Goal: Task Accomplishment & Management: Manage account settings

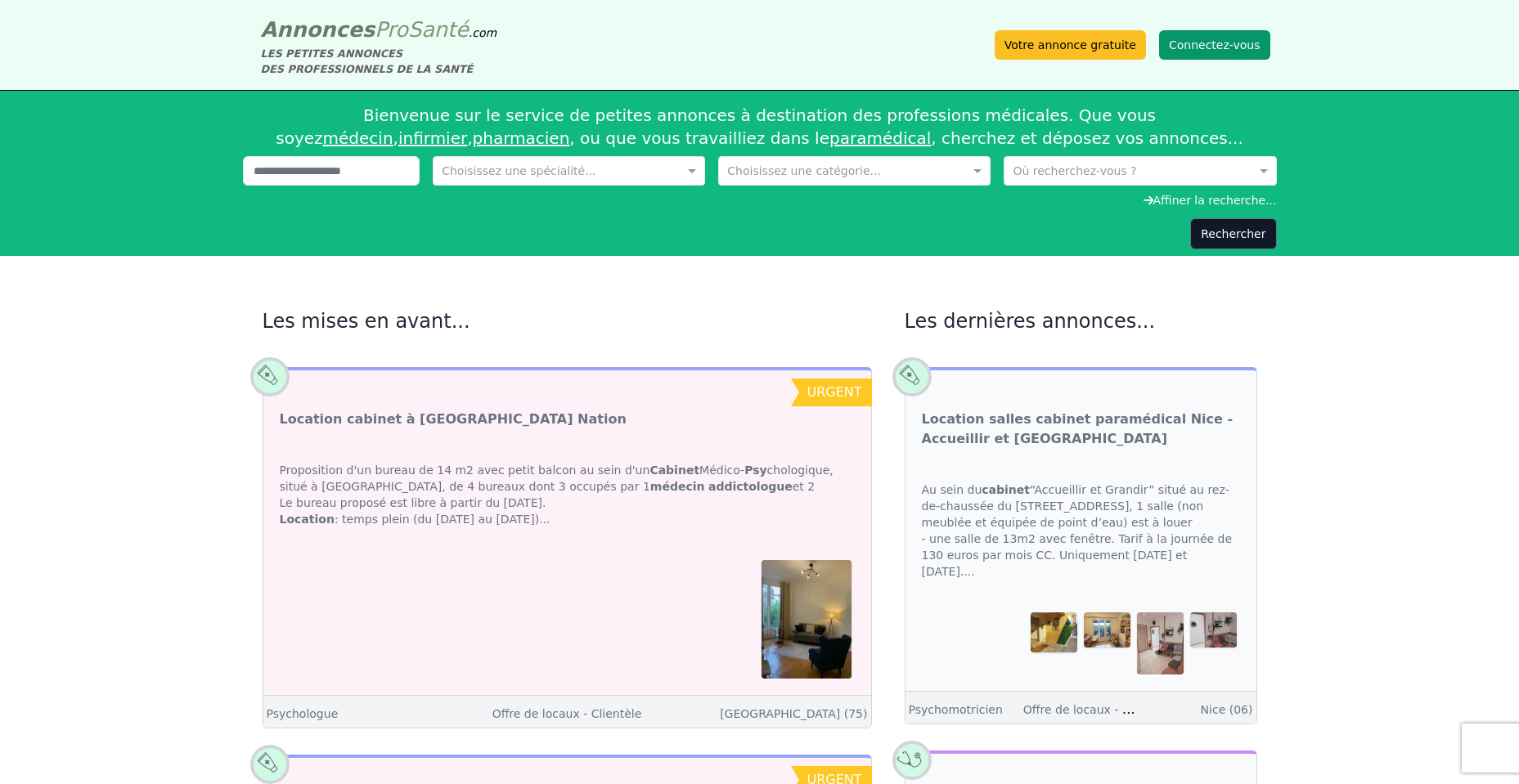
click at [1223, 53] on button "Connectez-vous" at bounding box center [1215, 44] width 111 height 29
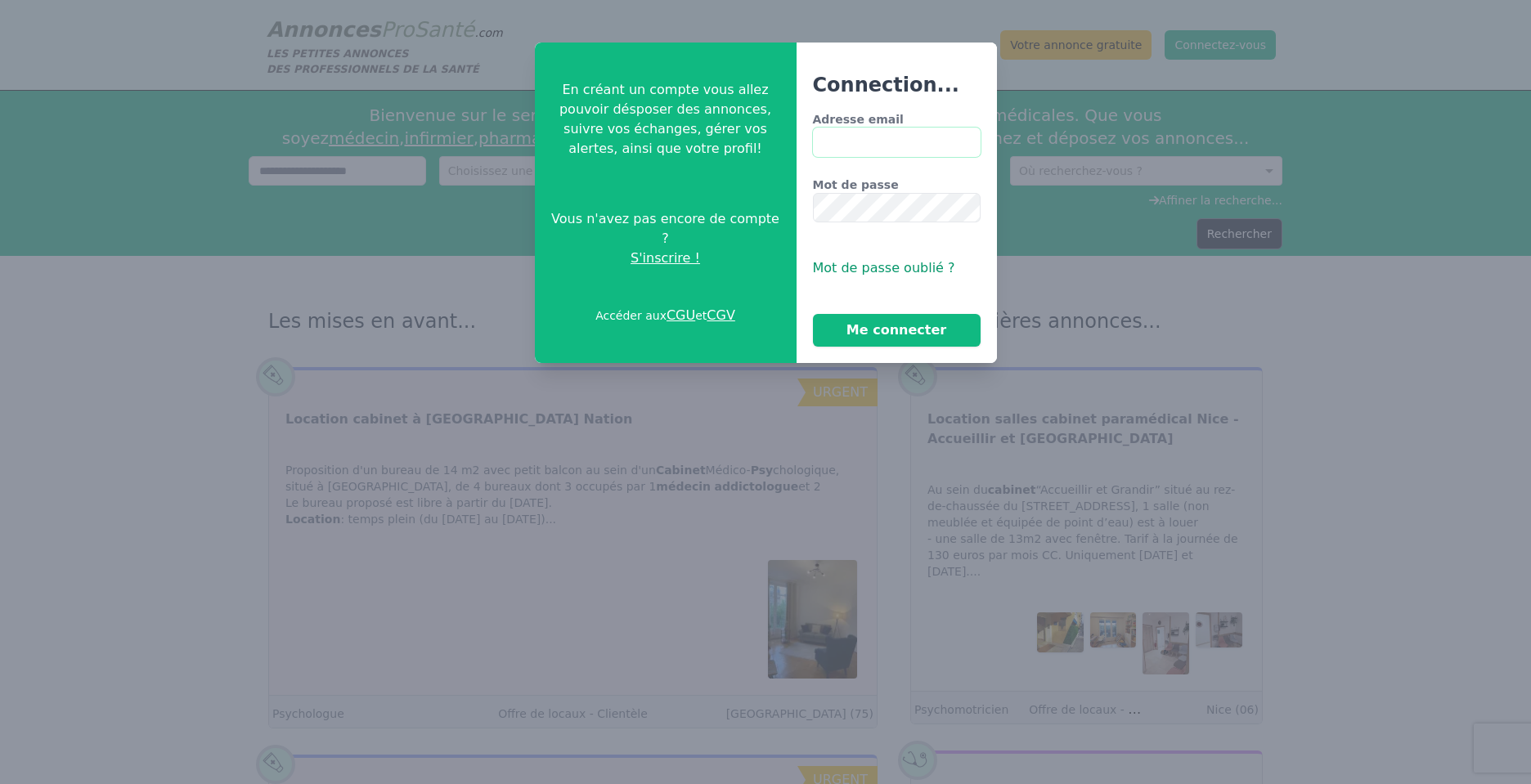
click at [943, 142] on input "Adresse email" at bounding box center [897, 142] width 168 height 29
type input "**********"
click at [872, 332] on button "Me connecter" at bounding box center [897, 330] width 168 height 33
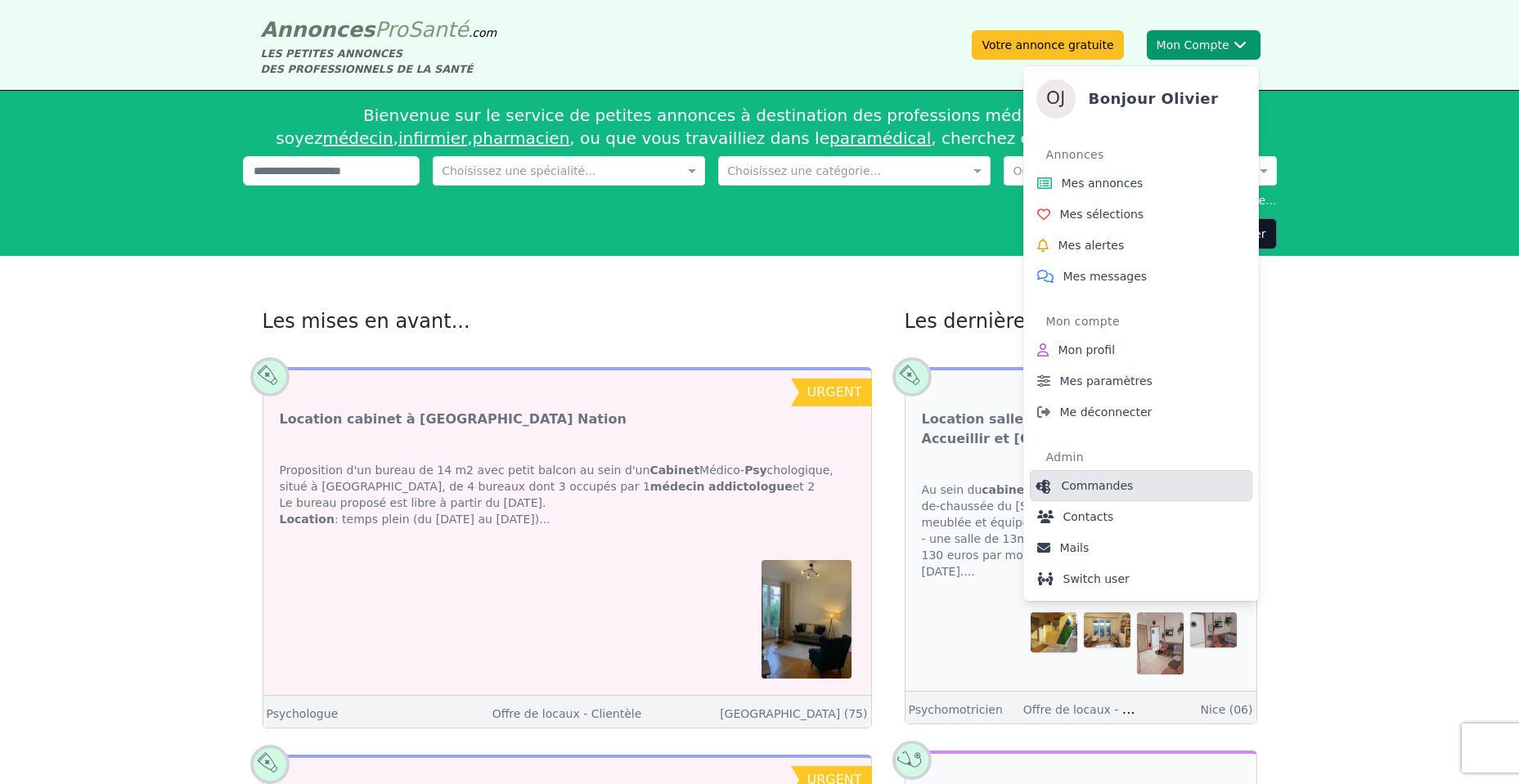
click at [1121, 491] on span "Commandes" at bounding box center [1098, 486] width 72 height 17
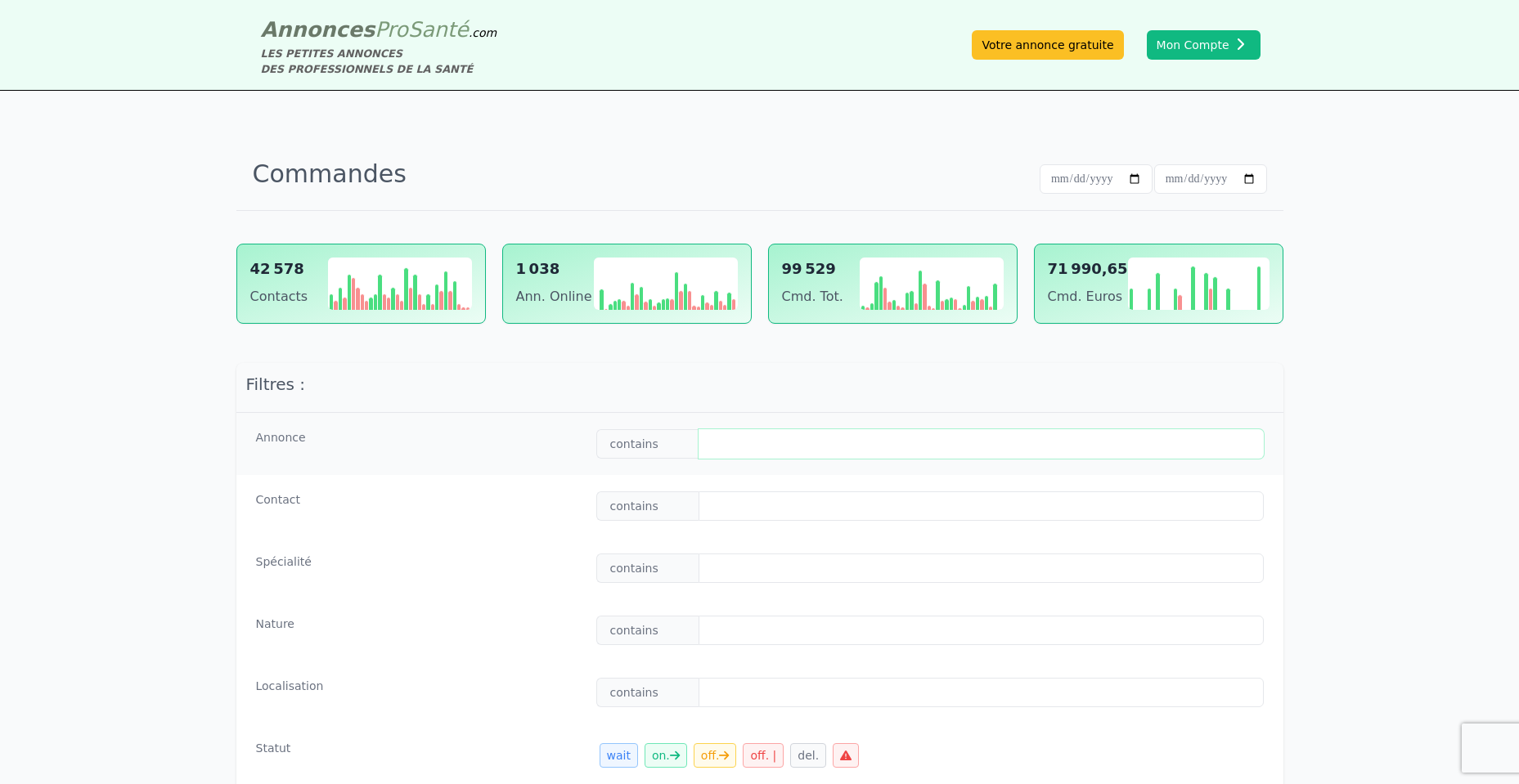
click at [776, 444] on input "text" at bounding box center [981, 444] width 565 height 29
type input "*"
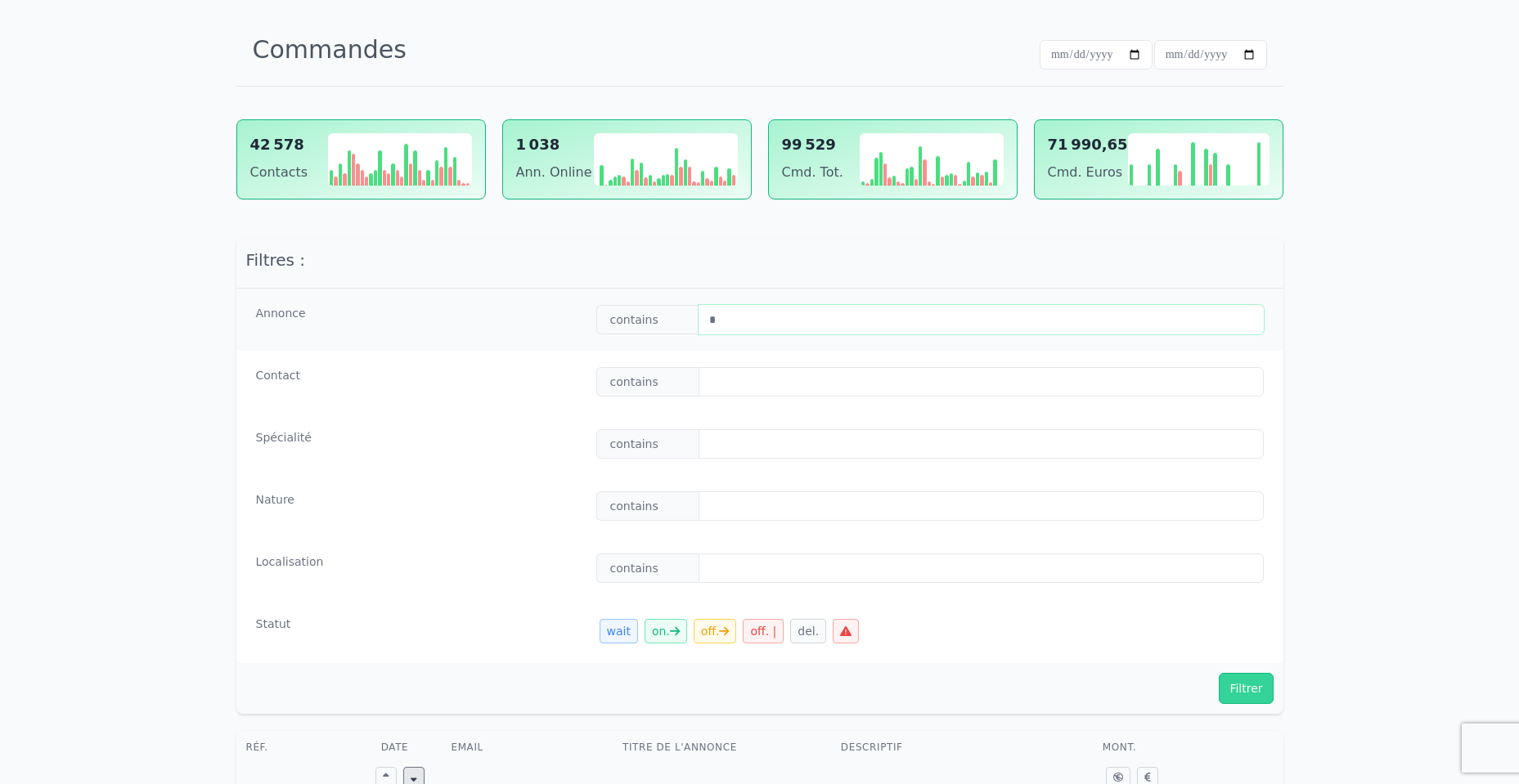
scroll to position [295, 0]
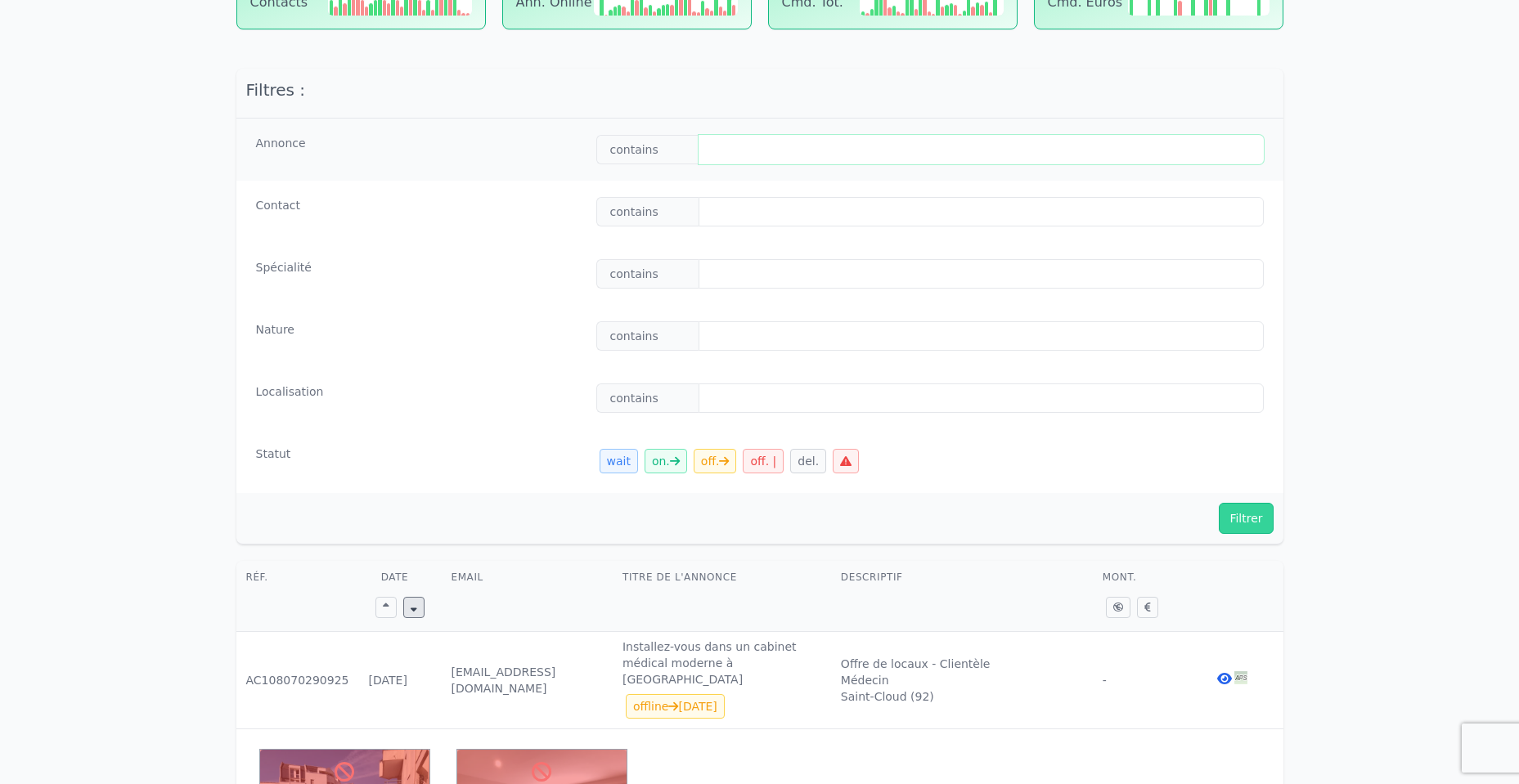
paste input "**********"
type input "**********"
click at [1226, 527] on button "Filtrer" at bounding box center [1246, 518] width 54 height 31
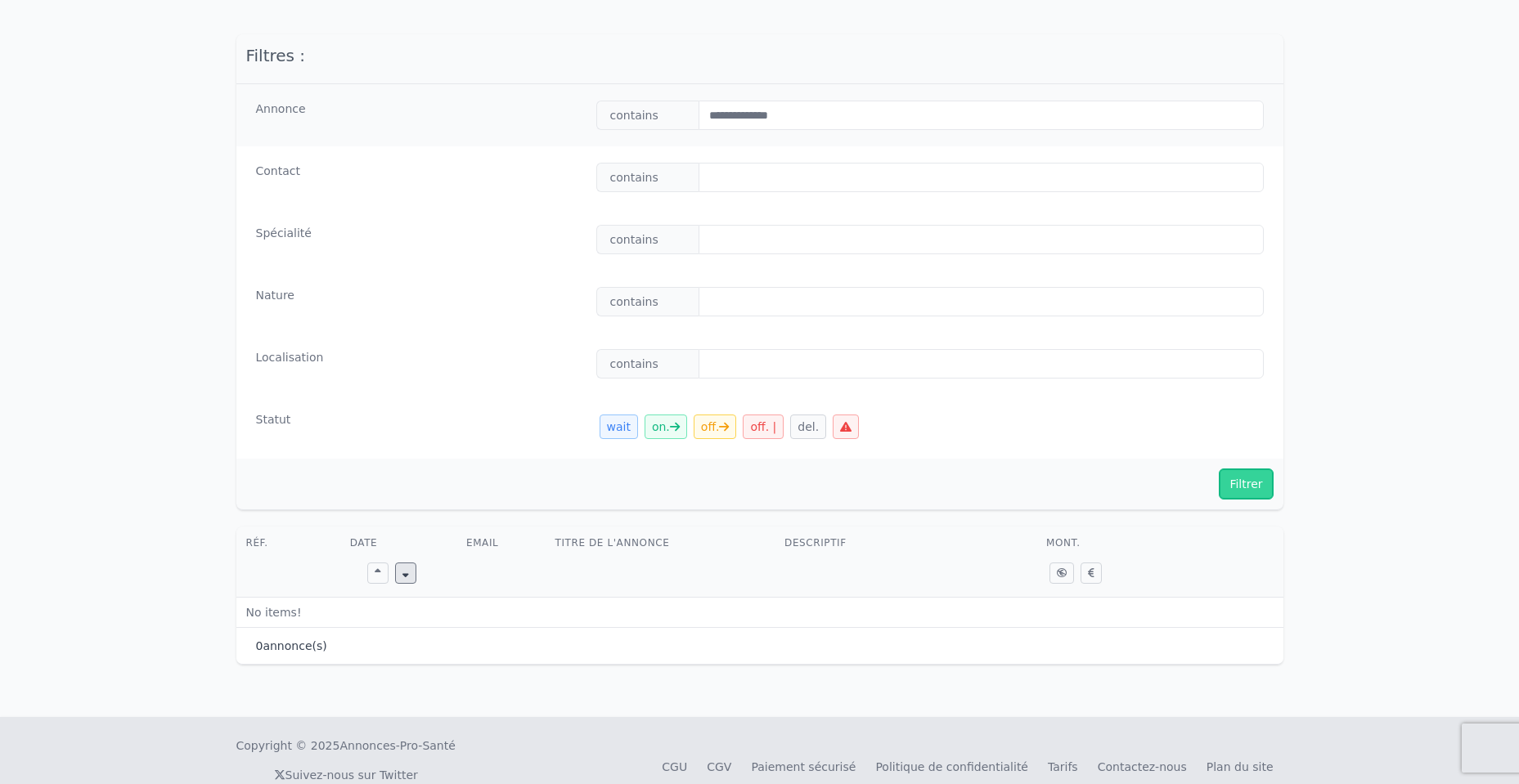
scroll to position [361, 0]
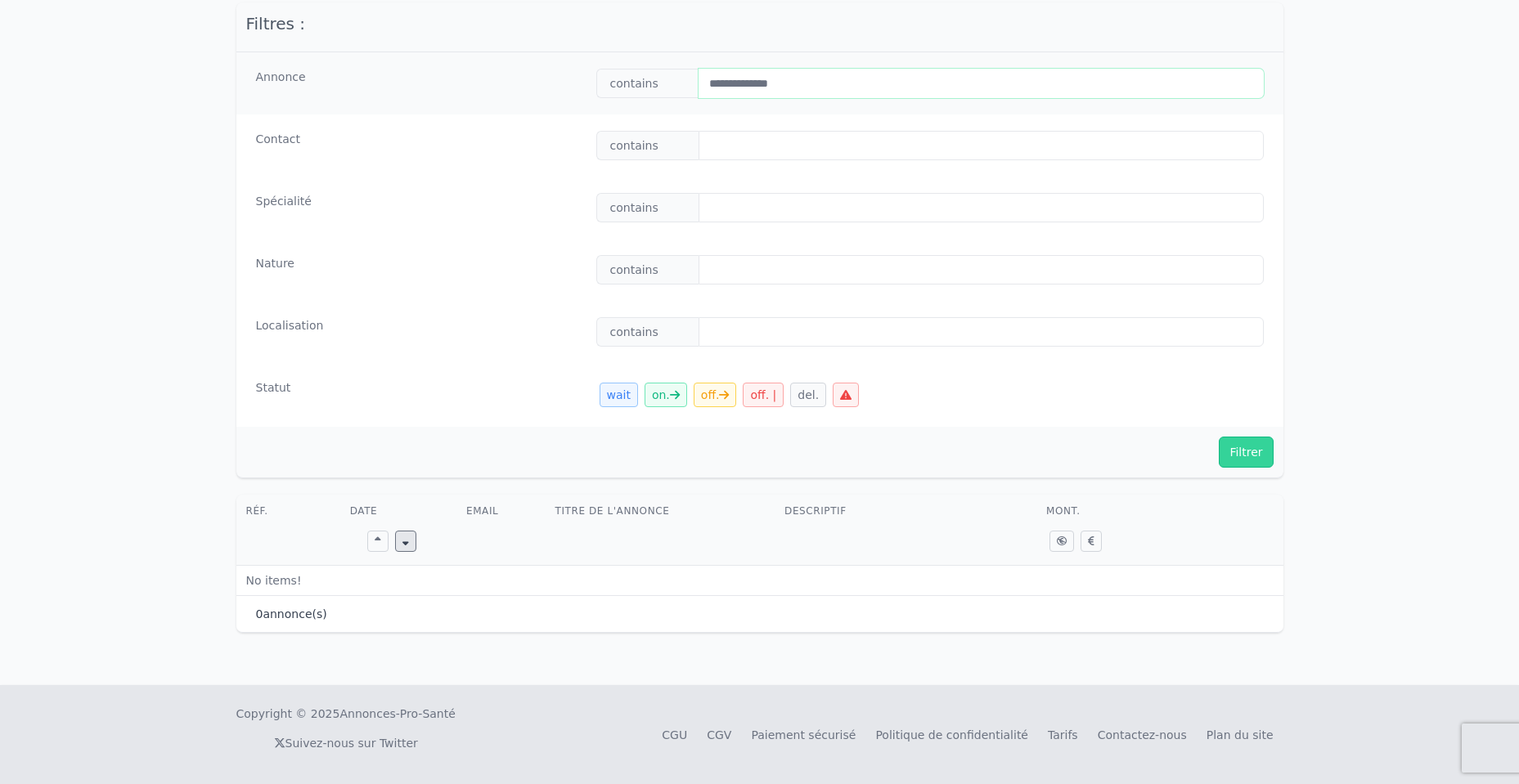
drag, startPoint x: 817, startPoint y: 86, endPoint x: 333, endPoint y: 81, distance: 484.0
click at [338, 84] on div "**********" at bounding box center [760, 83] width 1047 height 62
click at [1261, 460] on button "Filtrer" at bounding box center [1246, 452] width 54 height 31
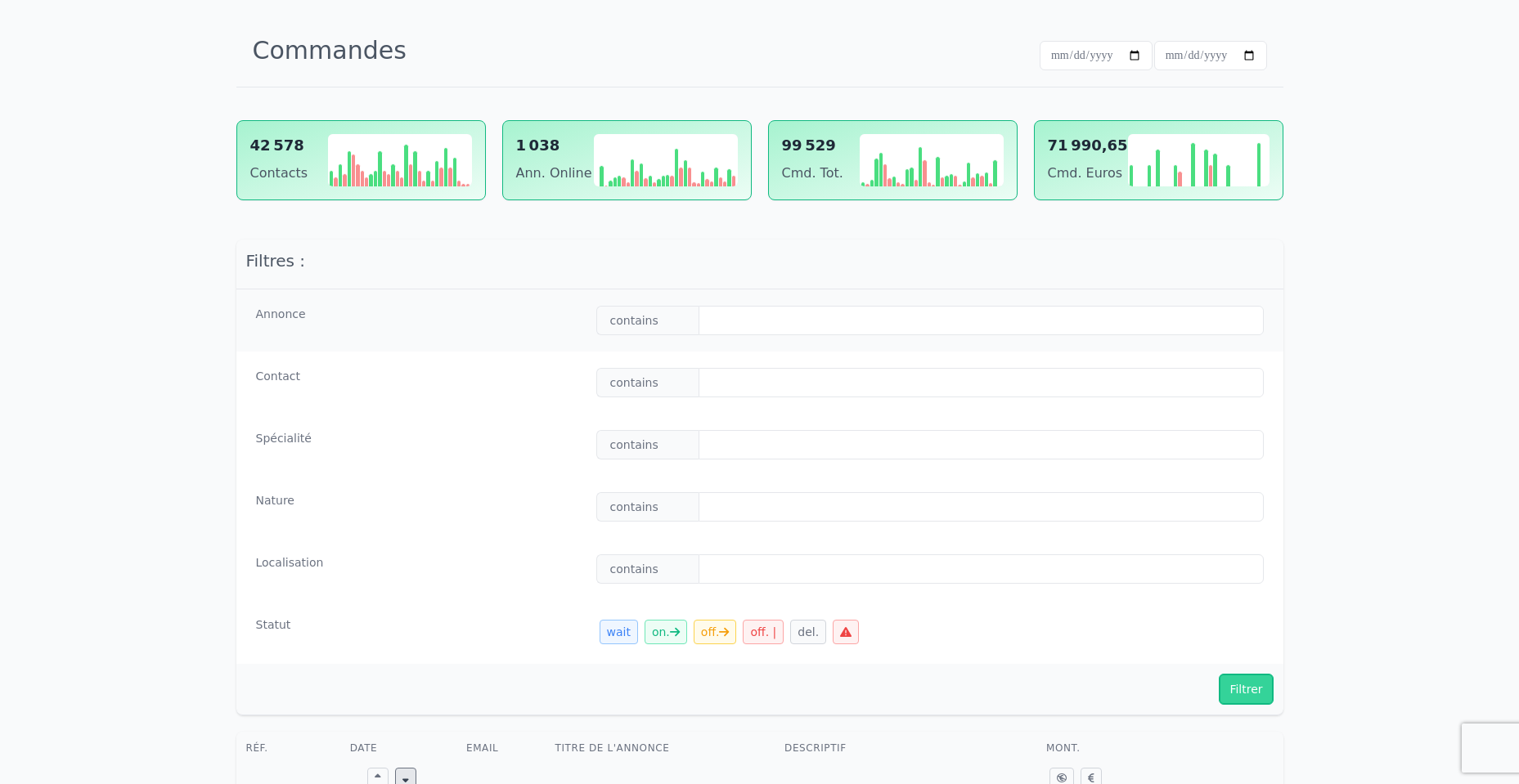
scroll to position [361, 0]
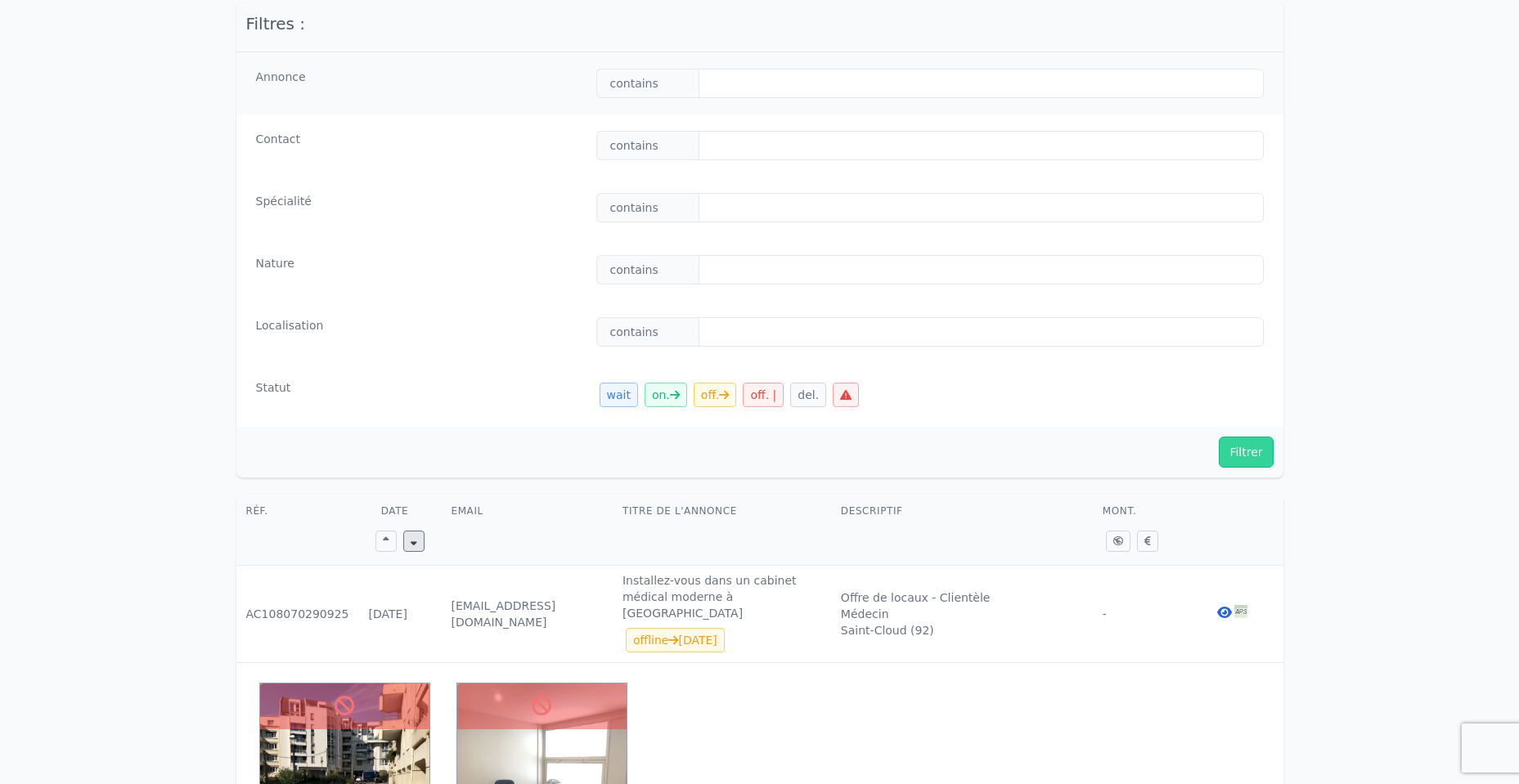
click at [842, 401] on button at bounding box center [846, 395] width 26 height 25
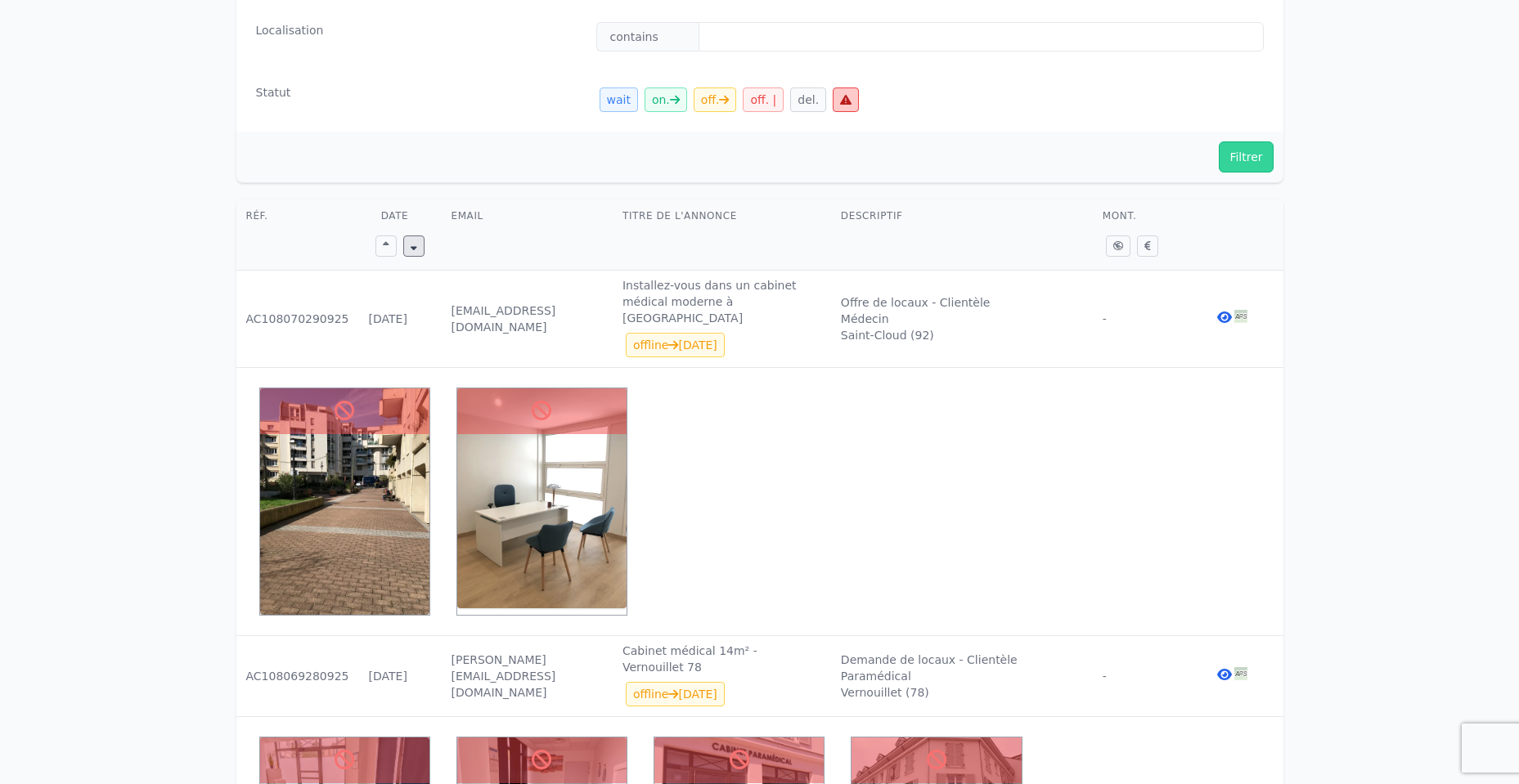
scroll to position [655, 0]
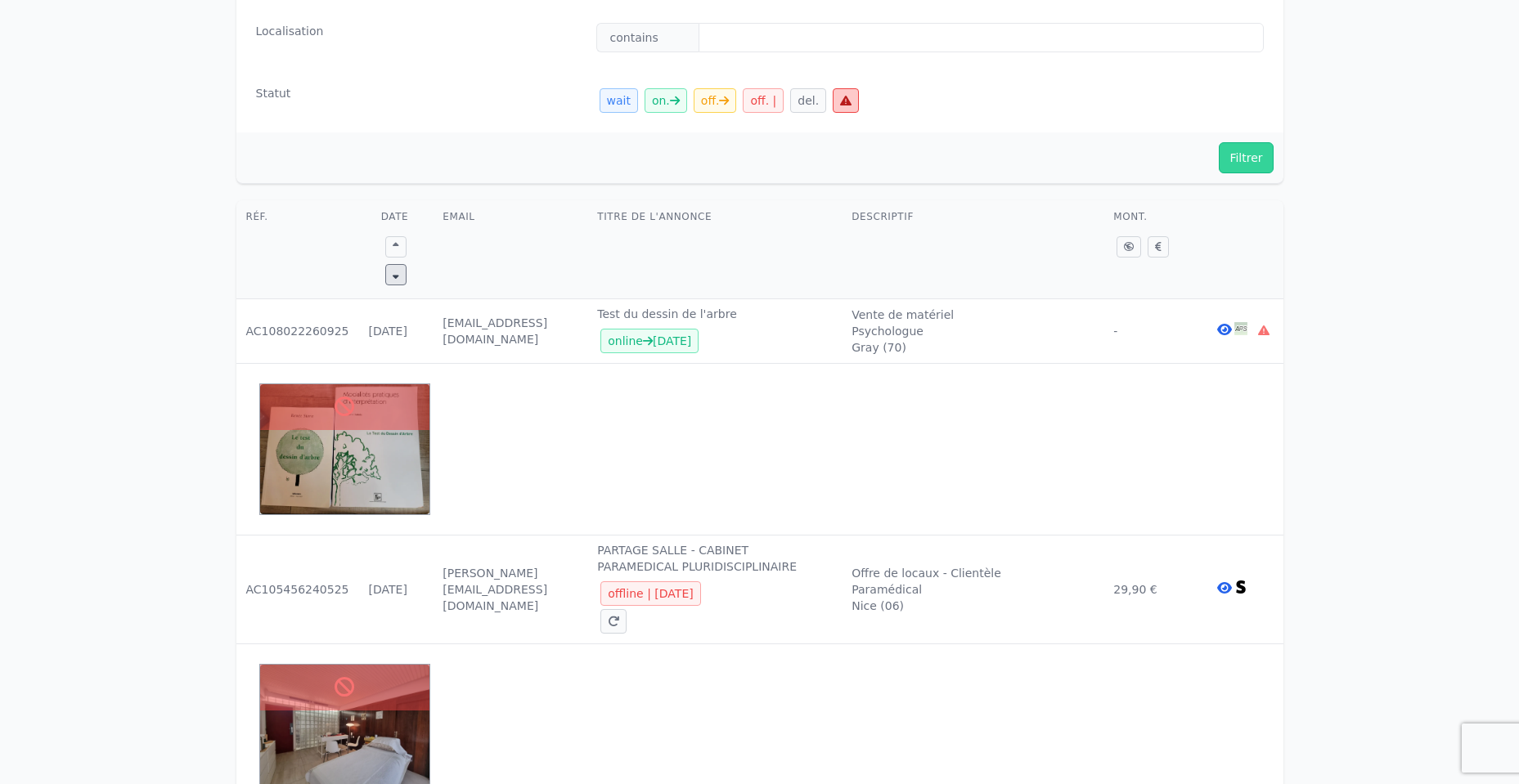
drag, startPoint x: 296, startPoint y: 305, endPoint x: 1326, endPoint y: 355, distance: 1031.2
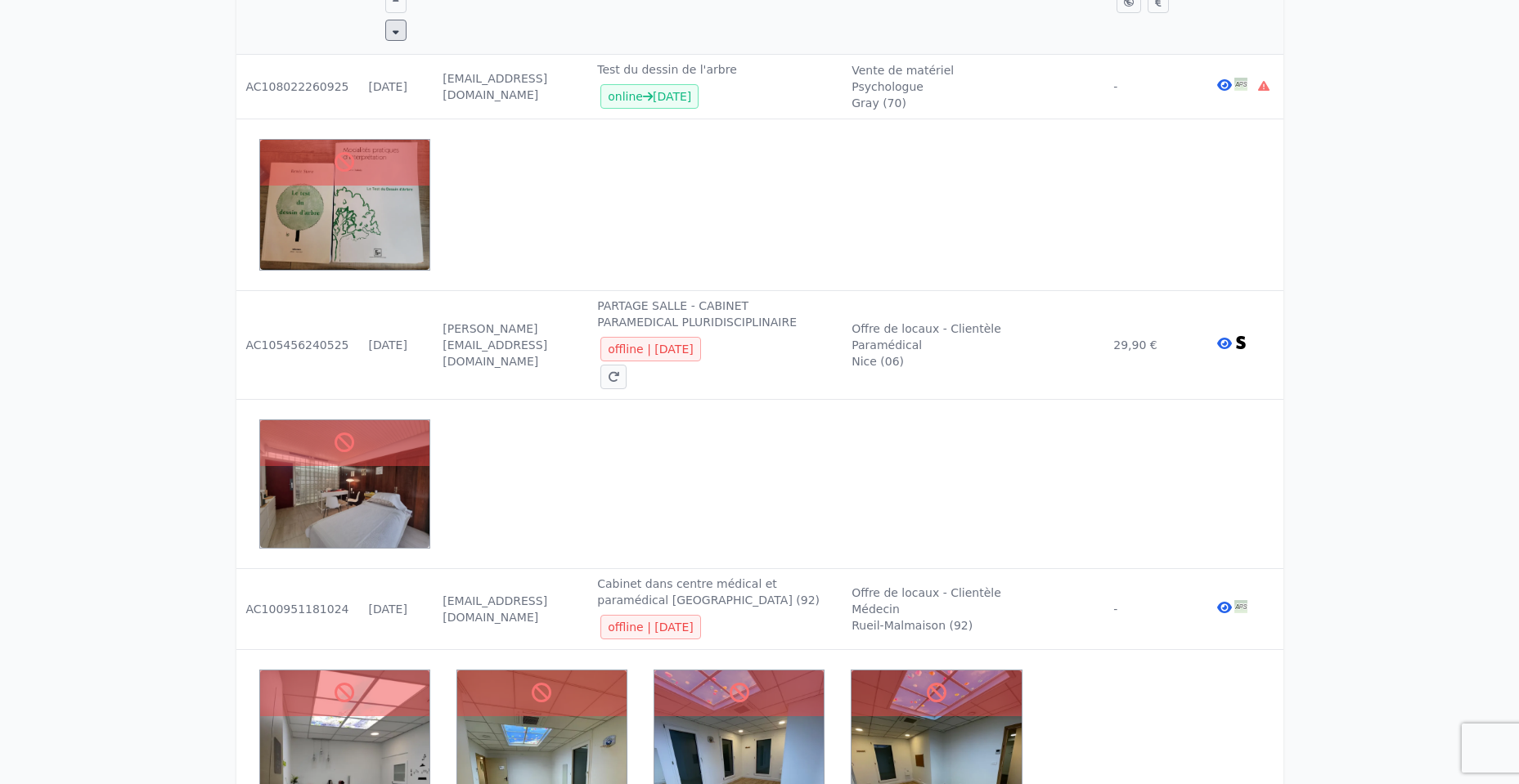
scroll to position [950, 0]
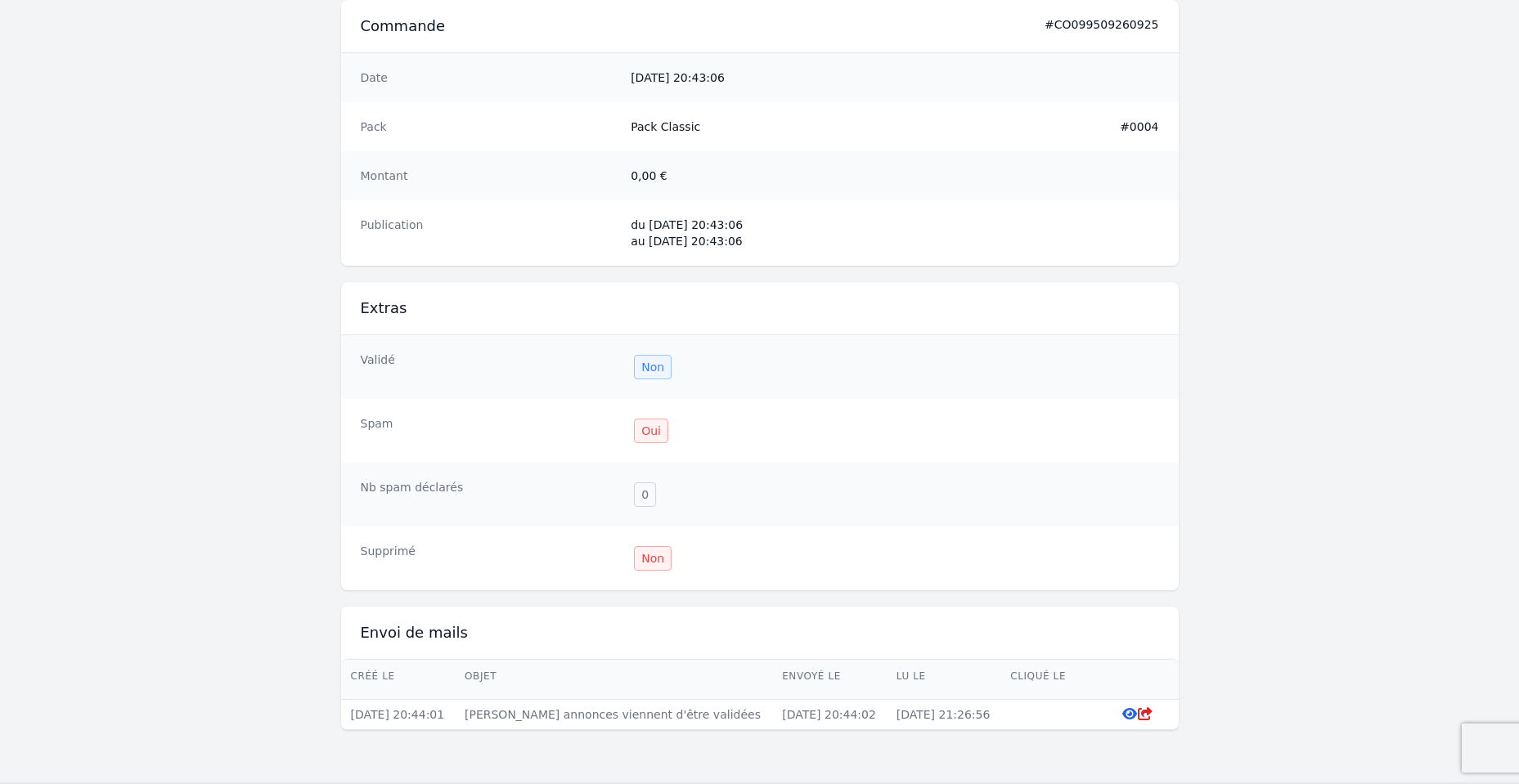
scroll to position [1068, 0]
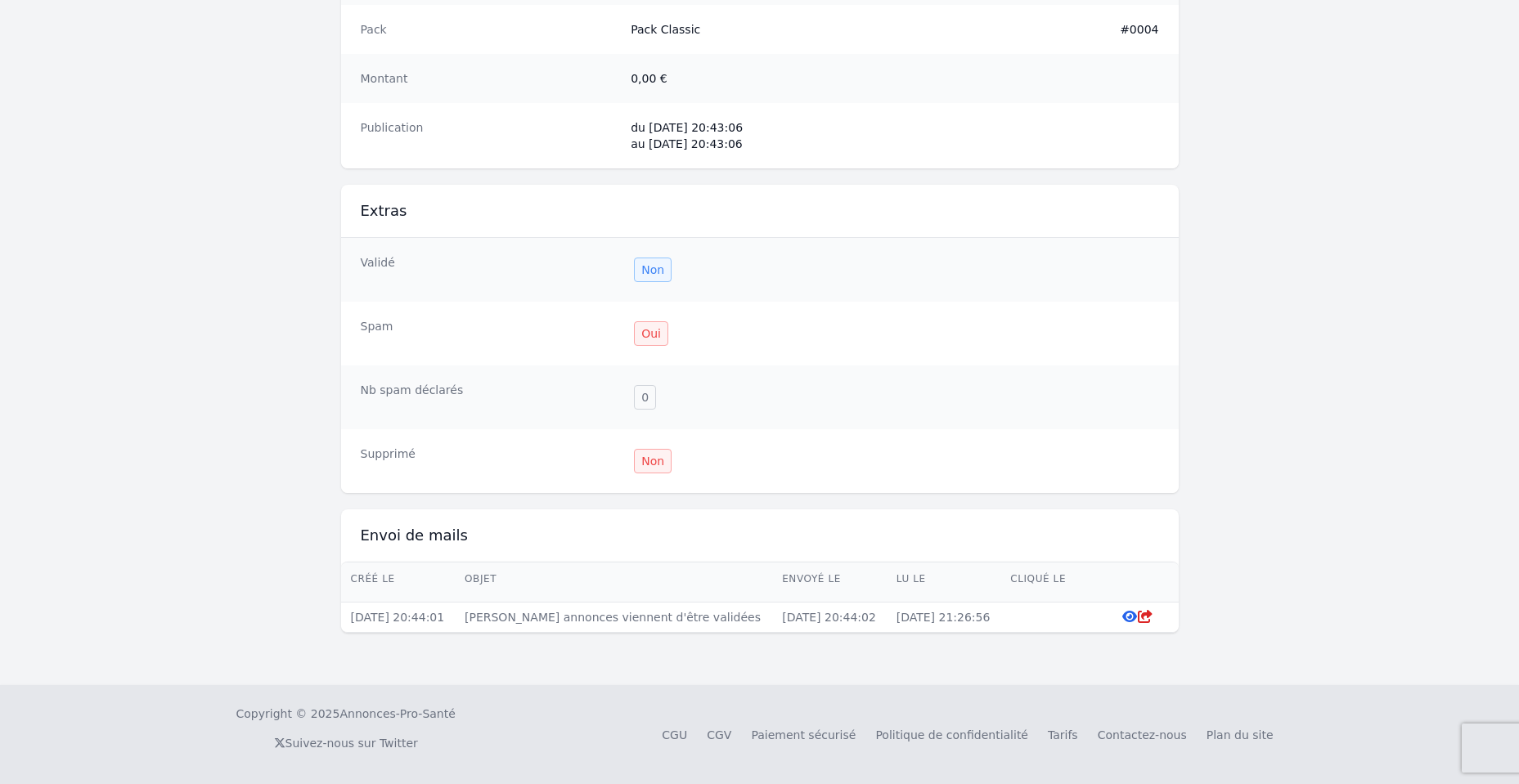
click at [654, 337] on div "Oui" at bounding box center [651, 333] width 34 height 25
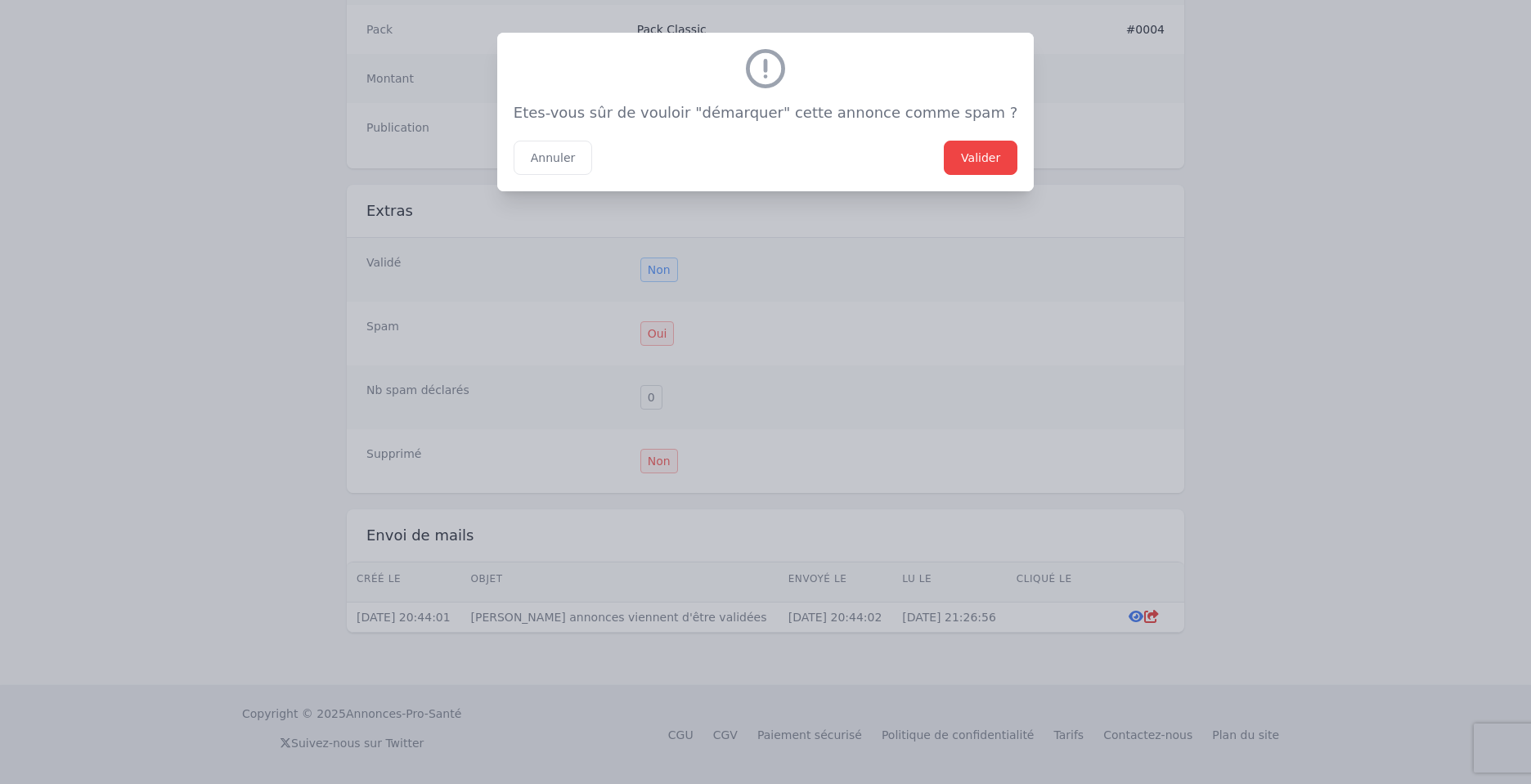
click at [960, 169] on button "Valider" at bounding box center [980, 158] width 73 height 34
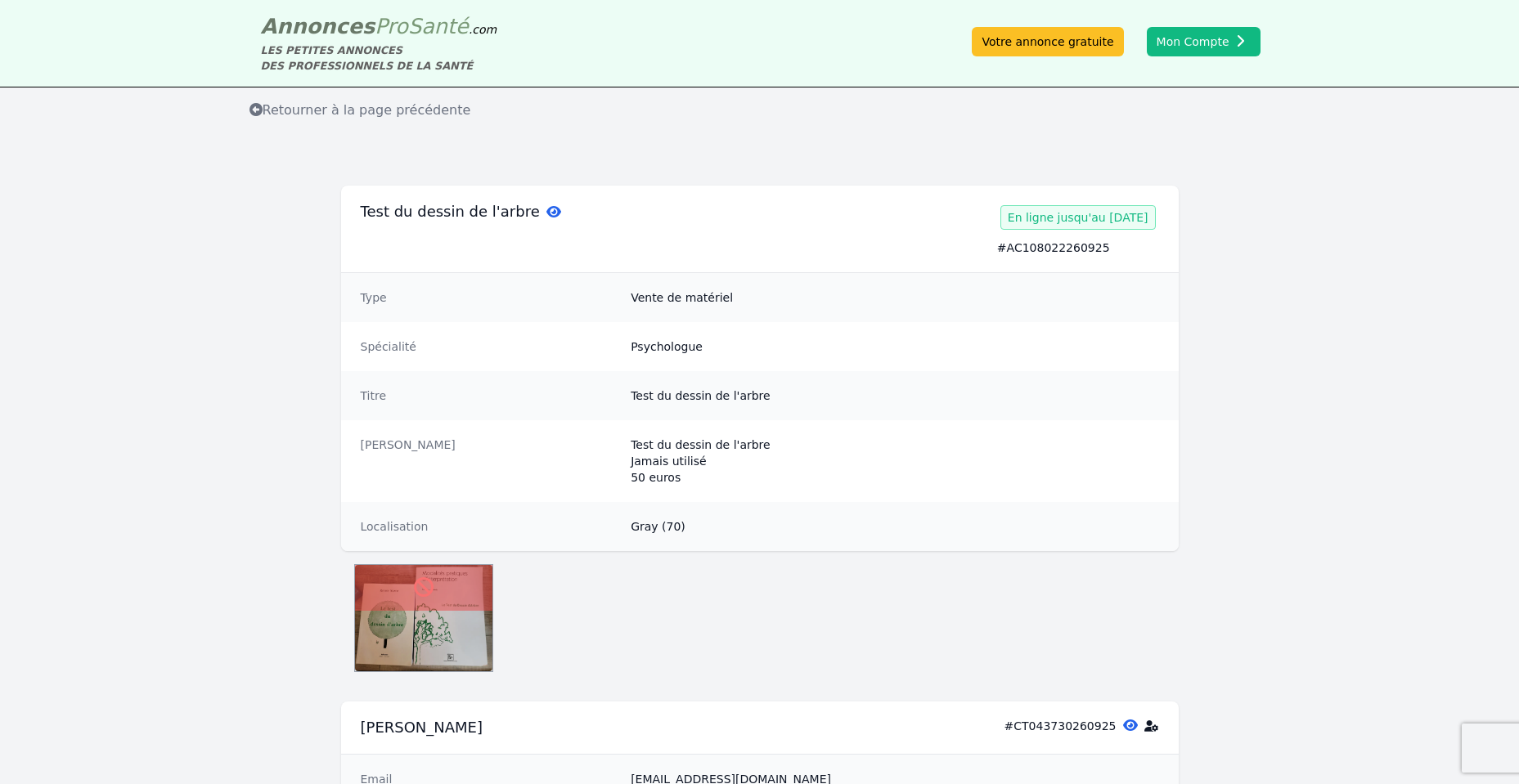
scroll to position [0, 0]
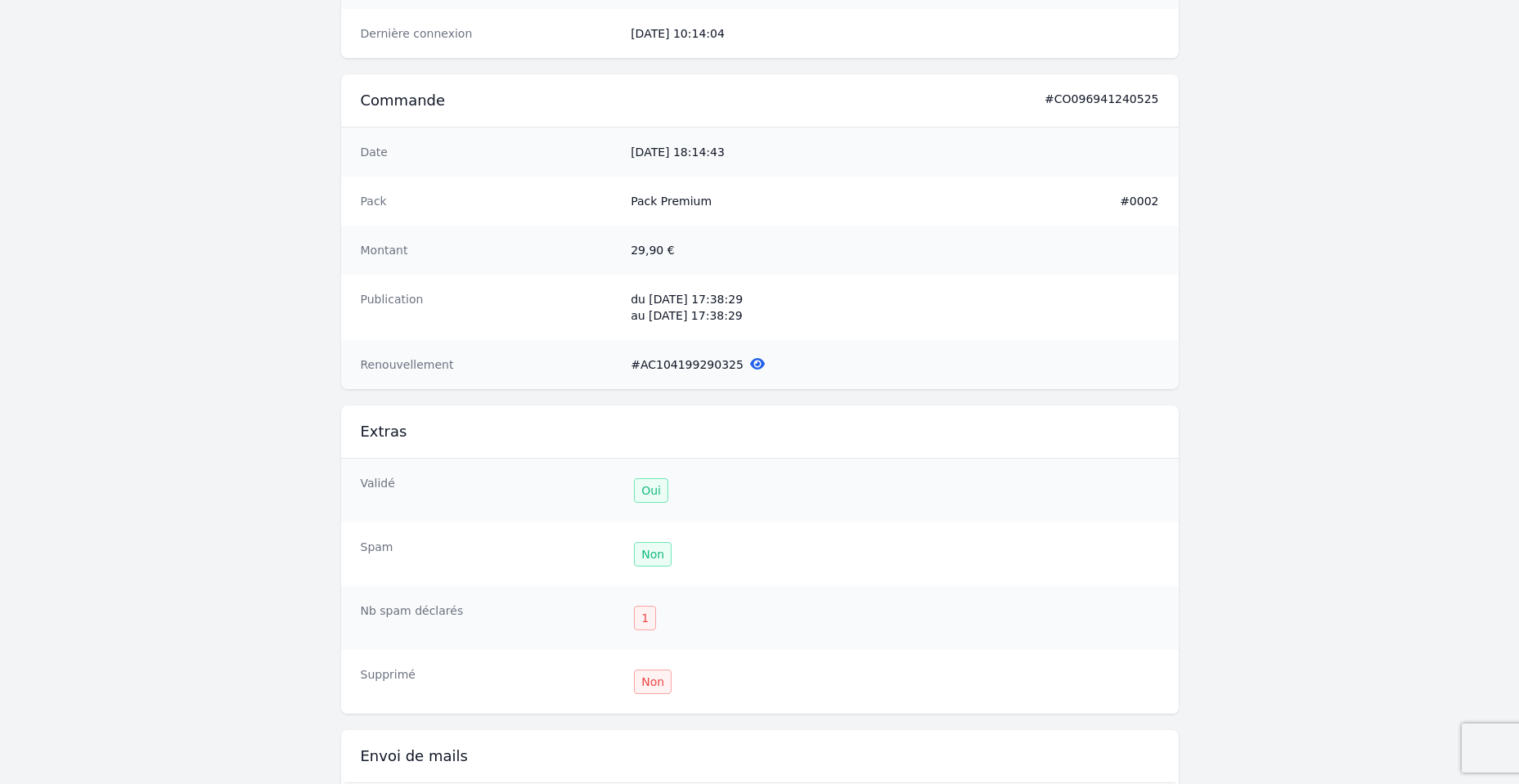
scroll to position [1276, 0]
